Goal: Transaction & Acquisition: Purchase product/service

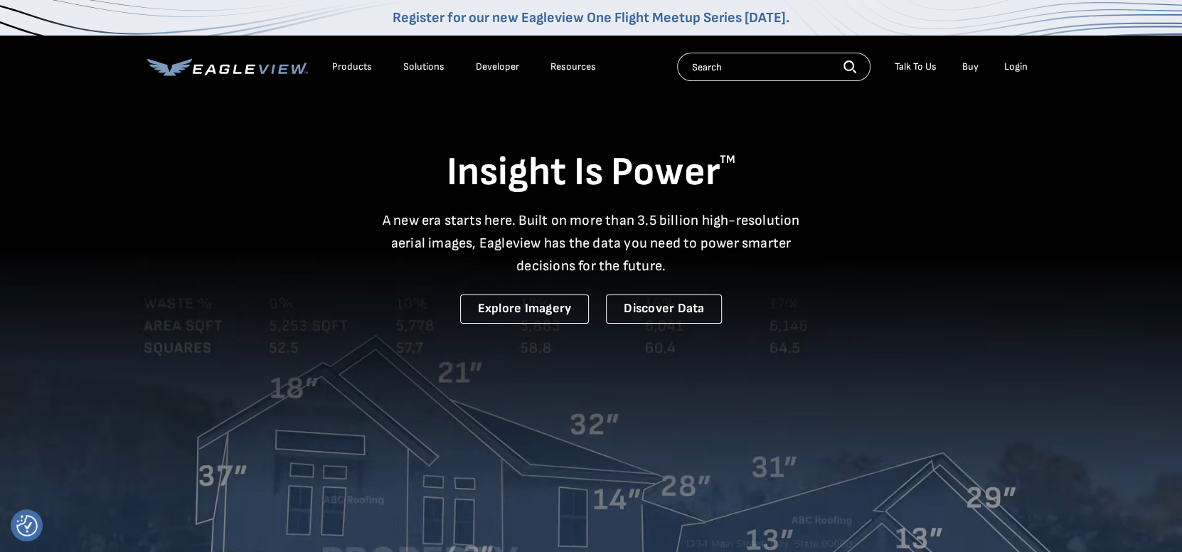
click at [1012, 70] on div "Login" at bounding box center [1015, 66] width 23 height 13
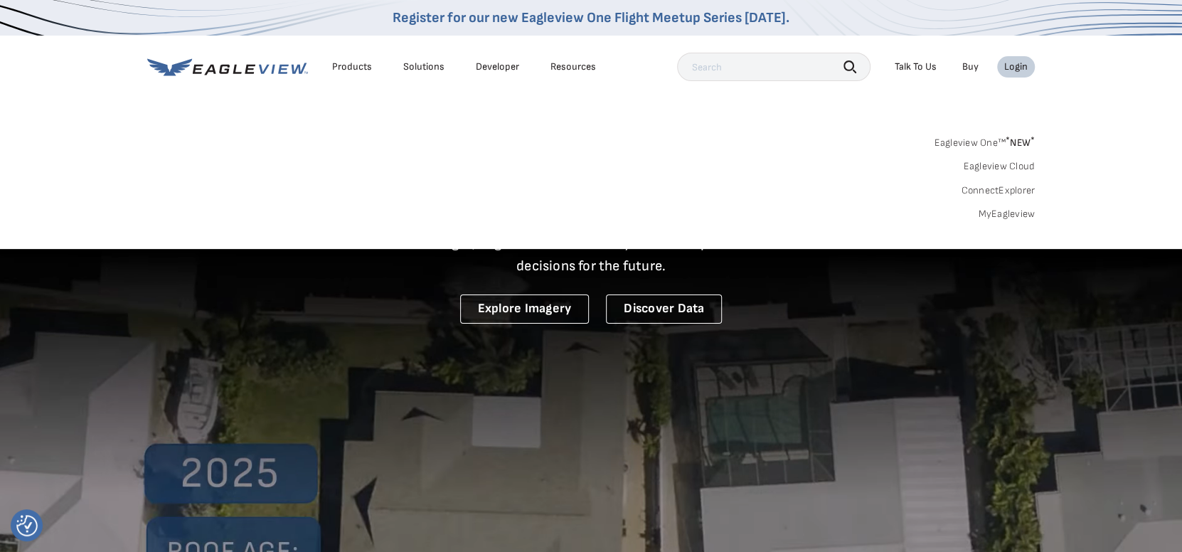
click at [1007, 208] on link "MyEagleview" at bounding box center [1006, 214] width 57 height 13
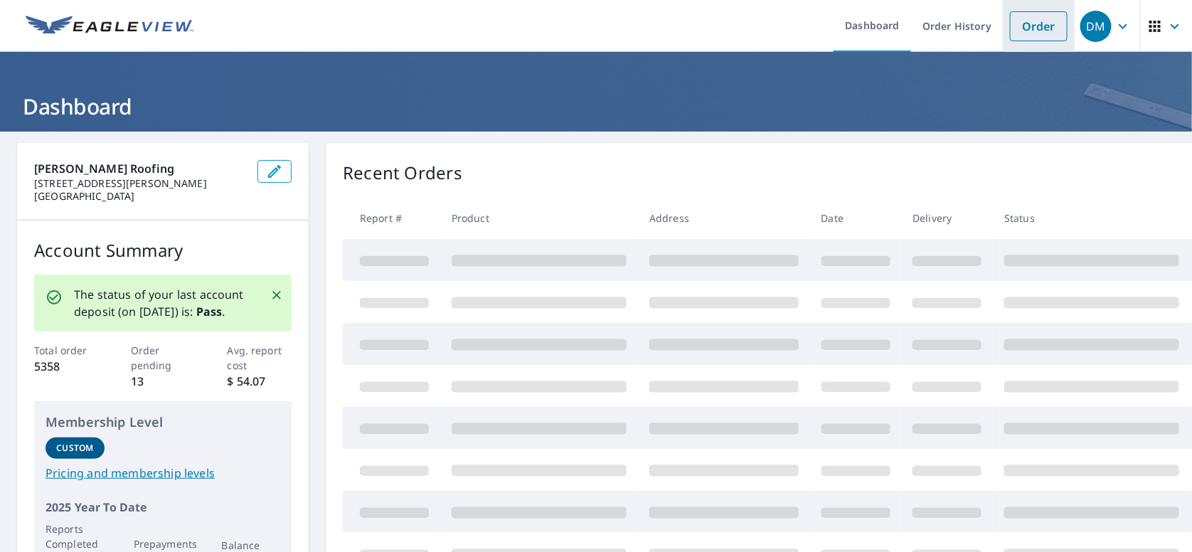
click at [1019, 26] on link "Order" at bounding box center [1039, 26] width 58 height 30
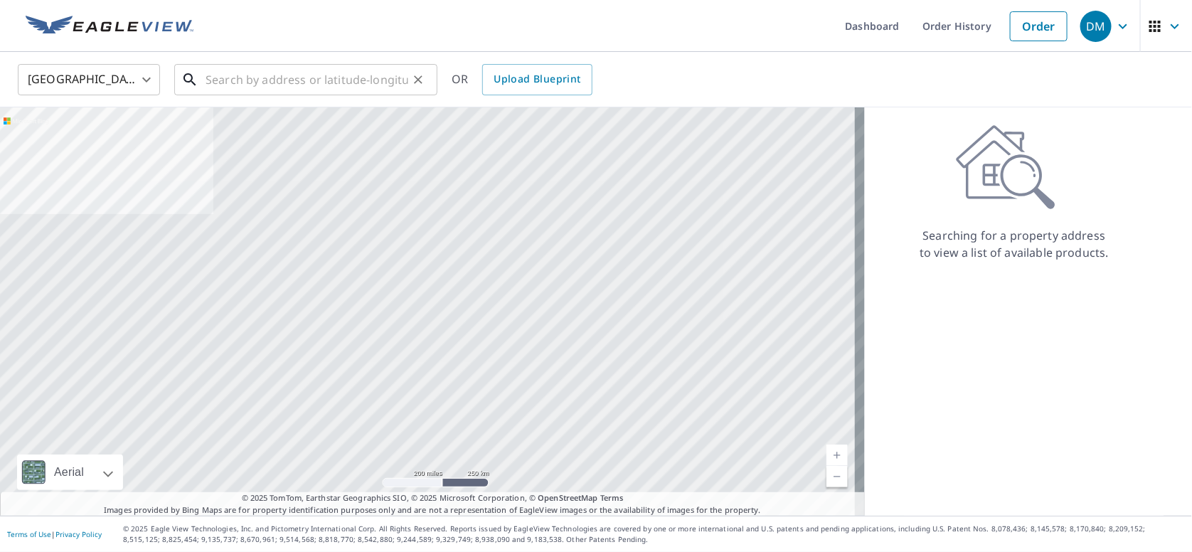
click at [265, 79] on input "text" at bounding box center [307, 80] width 203 height 40
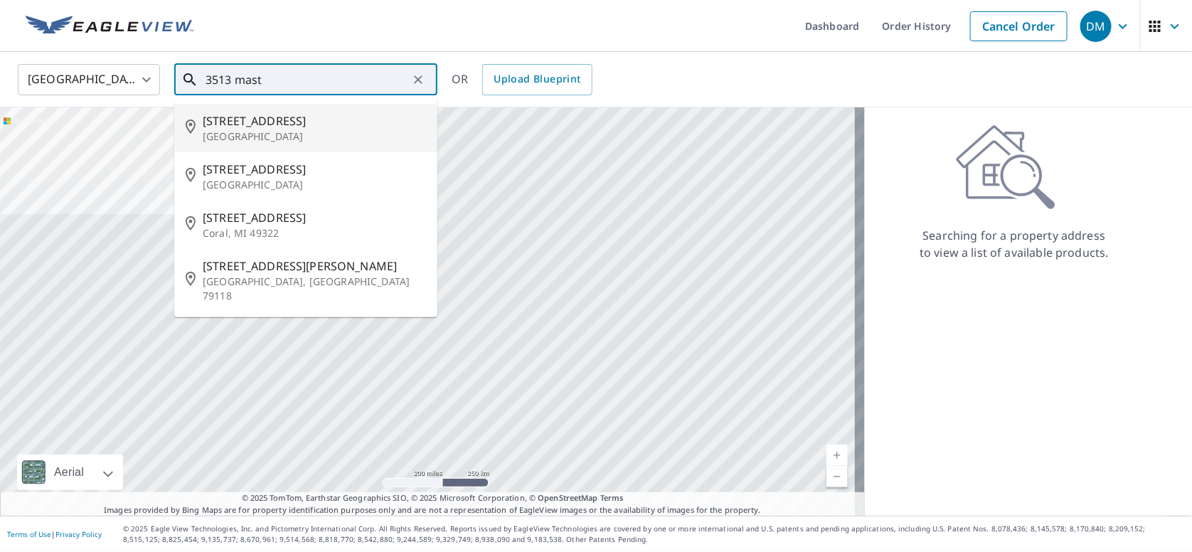
click at [255, 142] on p "[GEOGRAPHIC_DATA]" at bounding box center [314, 136] width 223 height 14
type input "[STREET_ADDRESS][PERSON_NAME]"
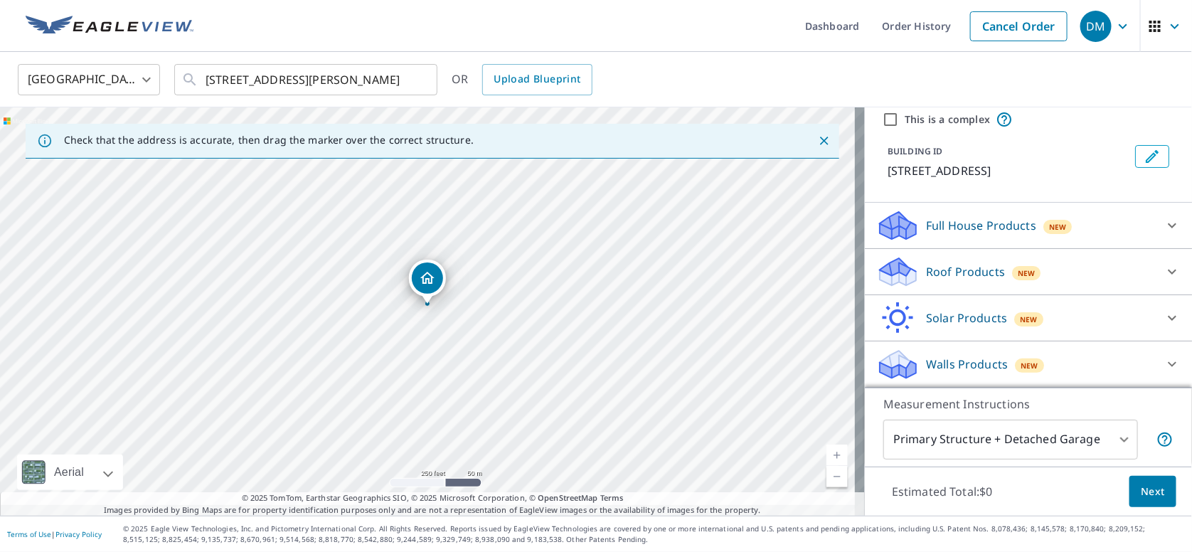
scroll to position [100, 0]
click at [945, 263] on p "Roof Products" at bounding box center [965, 271] width 79 height 17
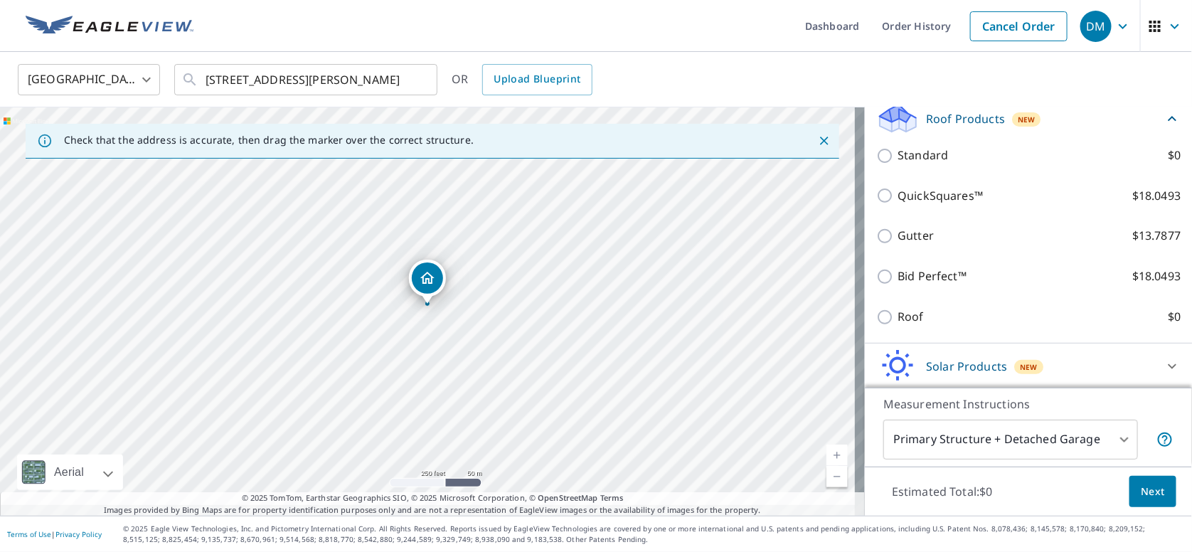
scroll to position [317, 0]
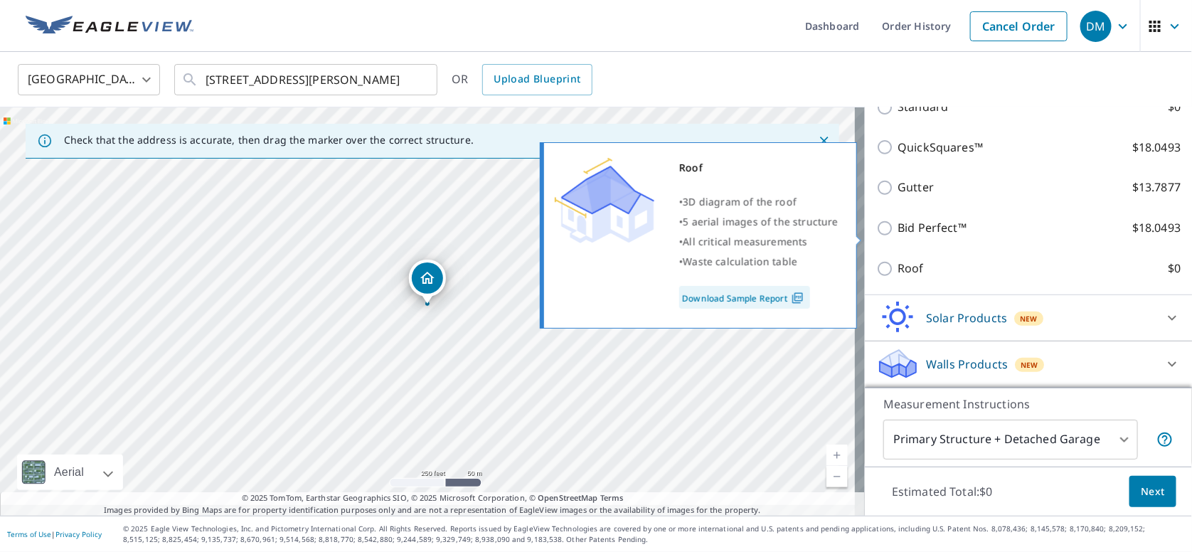
click at [876, 260] on input "Roof $0" at bounding box center [886, 268] width 21 height 17
checkbox input "true"
type input "3"
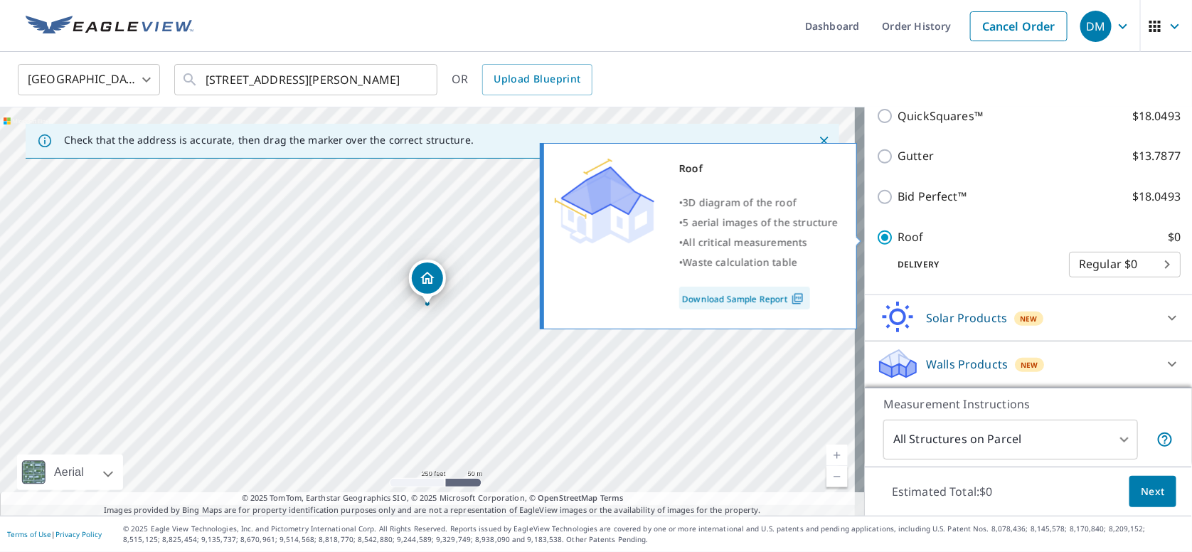
scroll to position [296, 0]
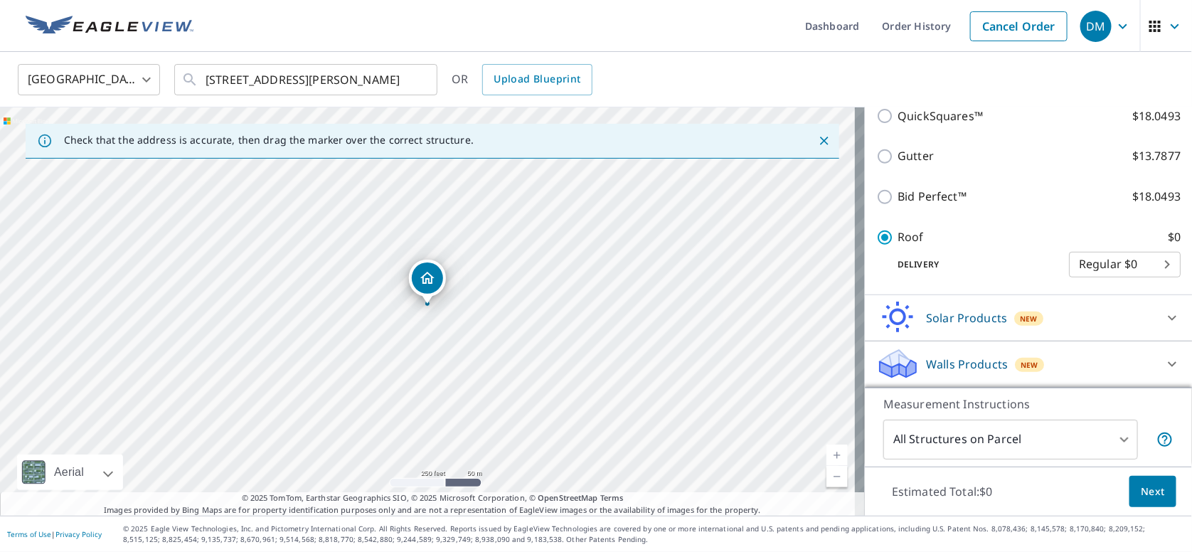
click at [1141, 492] on span "Next" at bounding box center [1153, 492] width 24 height 18
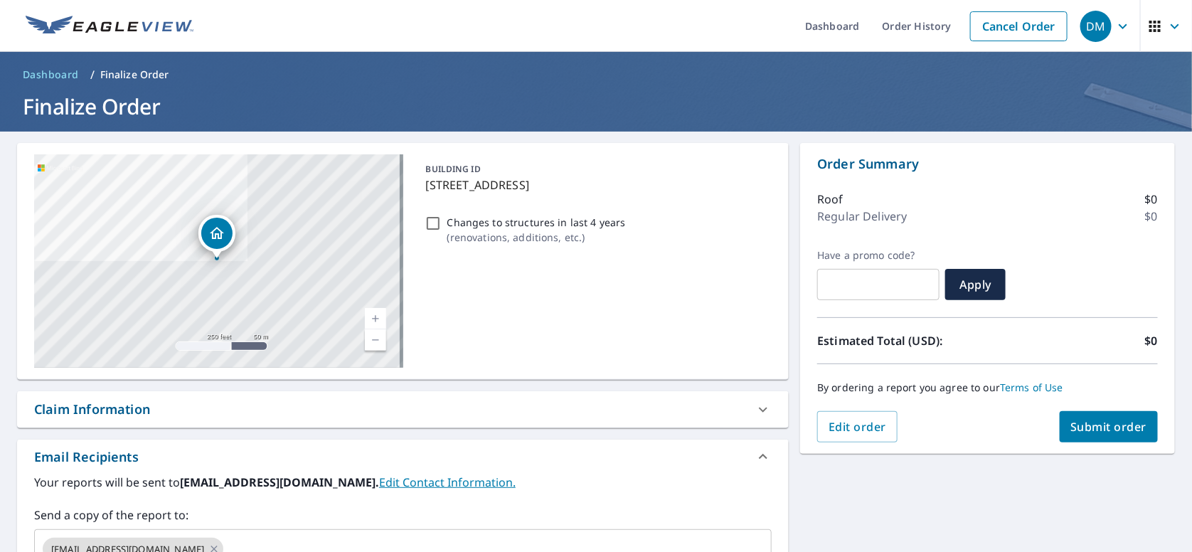
click at [1117, 430] on span "Submit order" at bounding box center [1109, 427] width 76 height 16
